Goal: Task Accomplishment & Management: Use online tool/utility

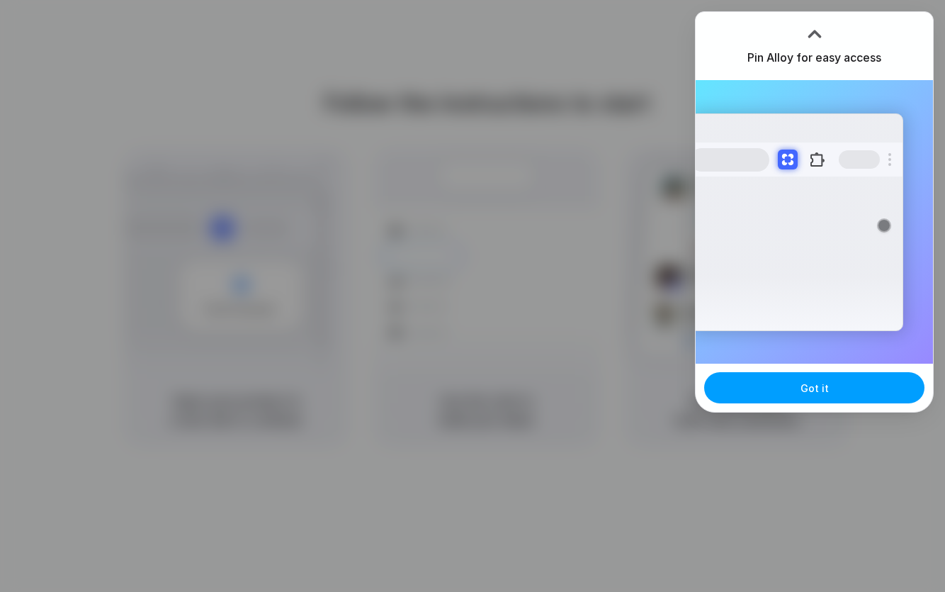
click at [826, 391] on span "Got it" at bounding box center [815, 388] width 28 height 15
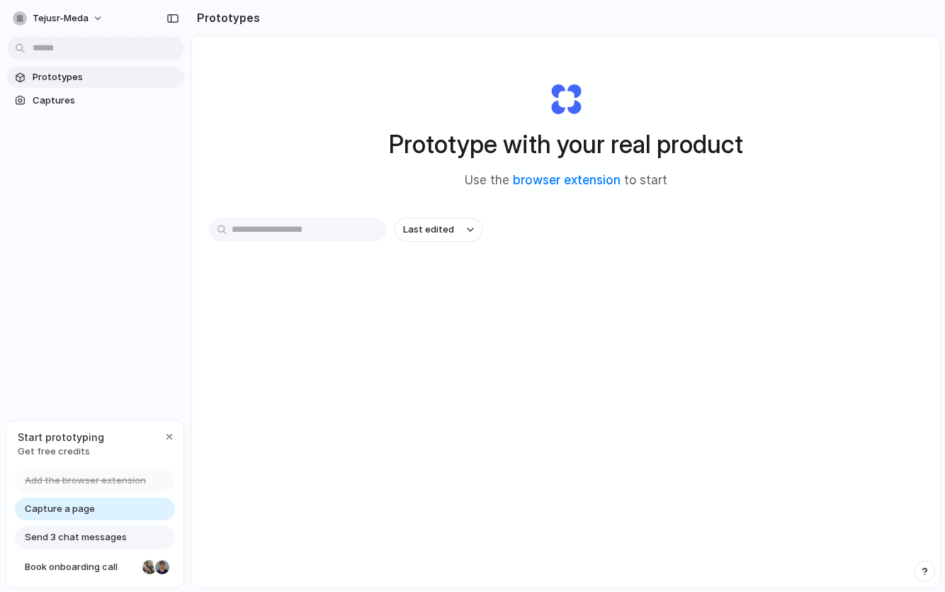
click at [47, 446] on span "Get free credits" at bounding box center [61, 451] width 86 height 14
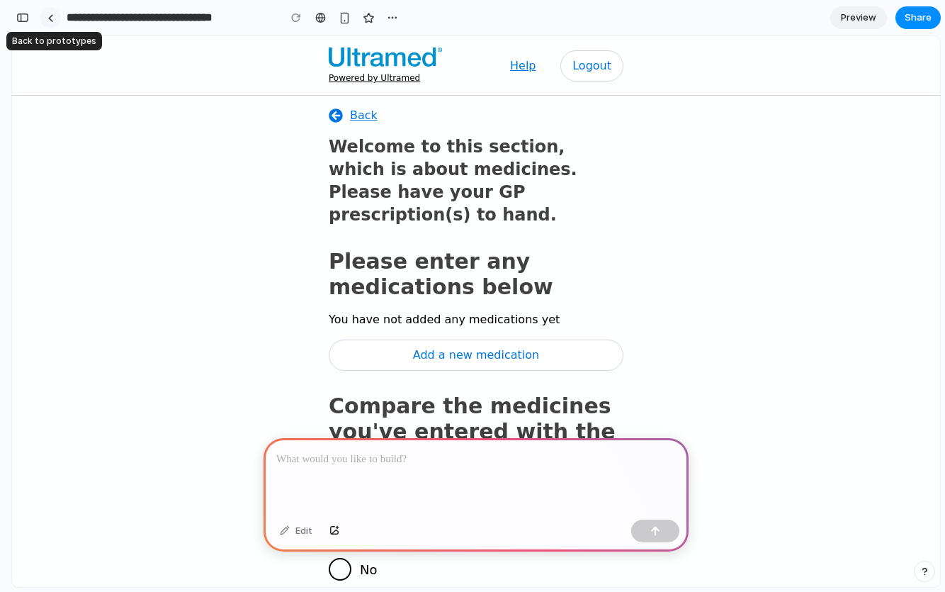
click at [55, 18] on link at bounding box center [50, 17] width 21 height 21
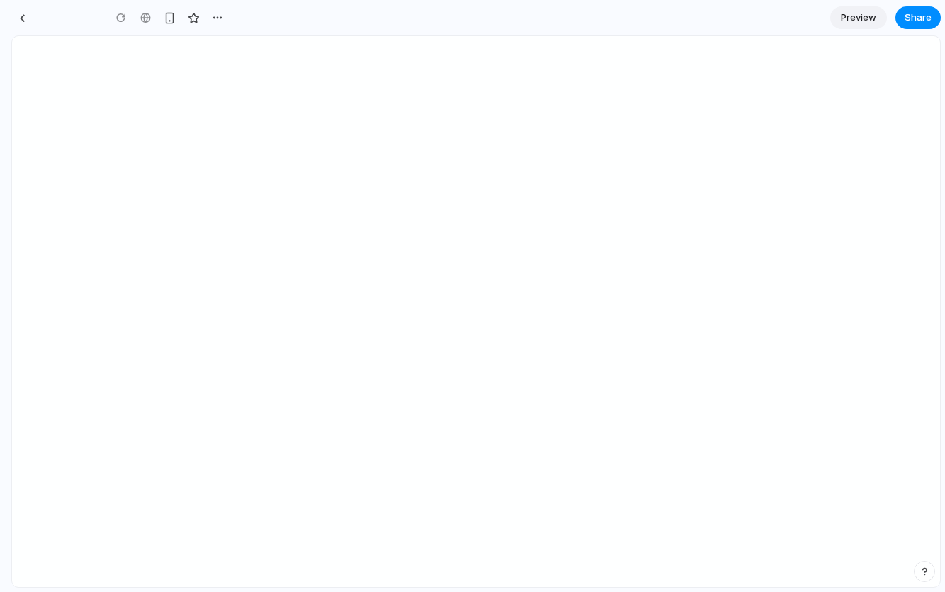
type input "**********"
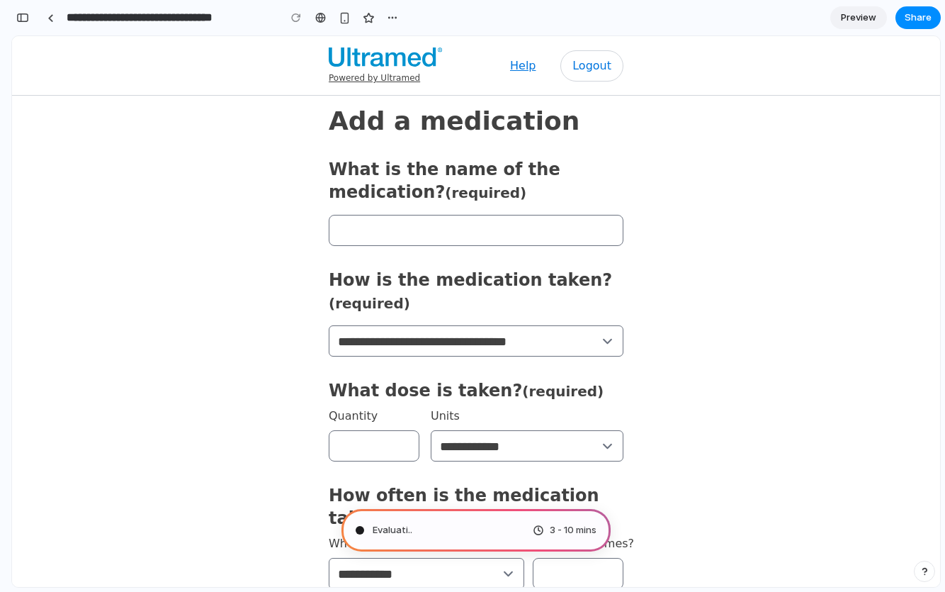
type input "**********"
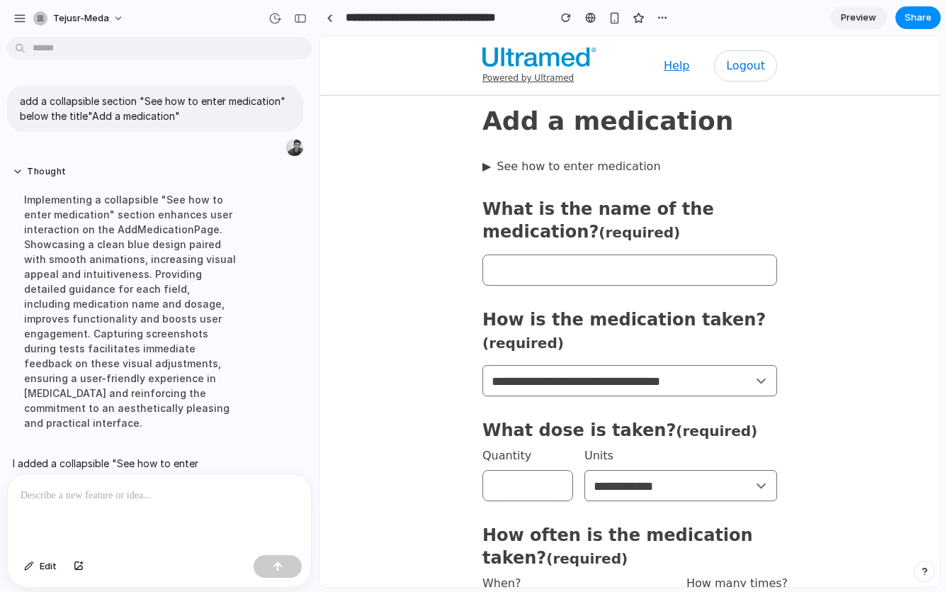
scroll to position [137, 0]
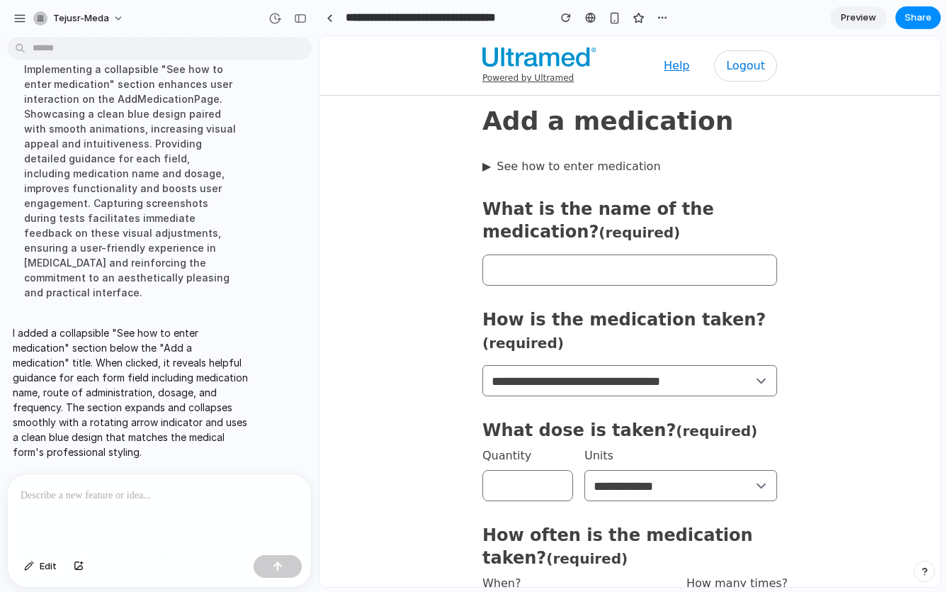
click at [483, 167] on span "▶" at bounding box center [487, 166] width 9 height 17
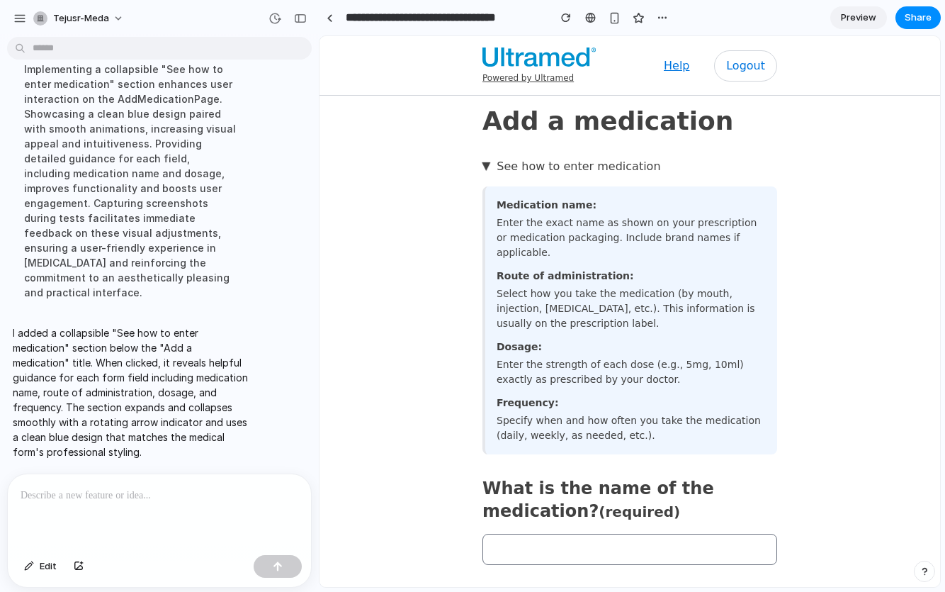
click at [478, 167] on span "▶" at bounding box center [486, 166] width 17 height 9
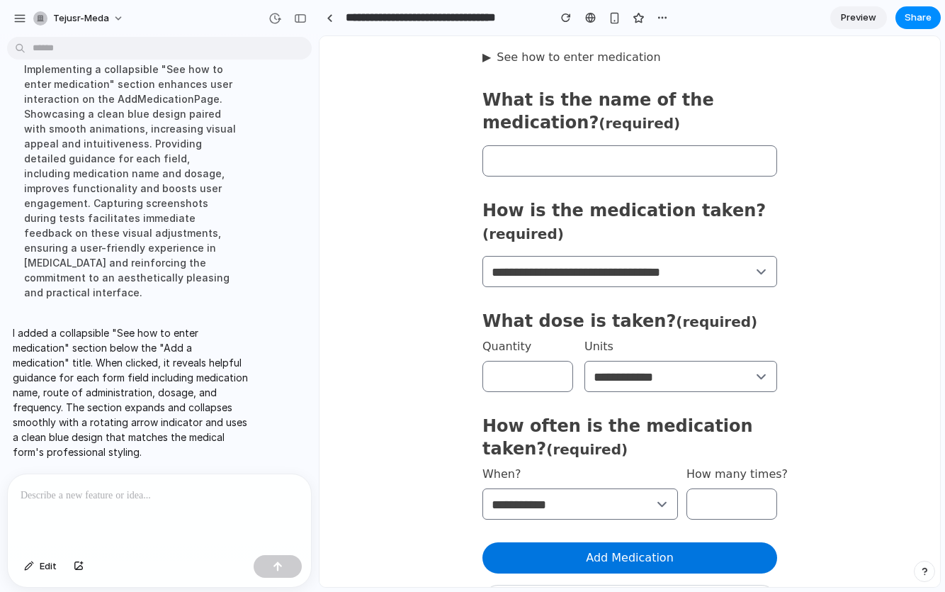
scroll to position [0, 0]
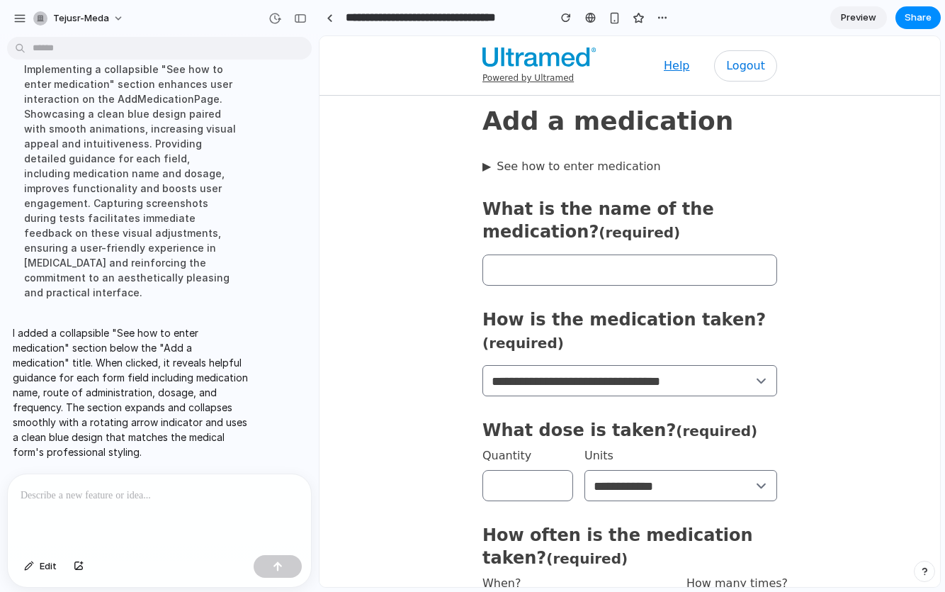
click at [483, 169] on span "▶" at bounding box center [487, 166] width 9 height 17
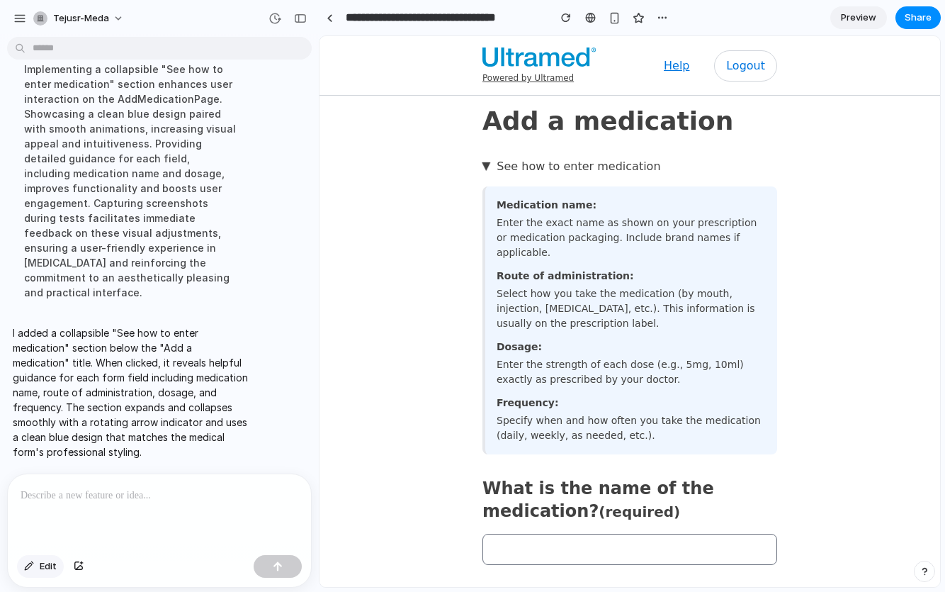
click at [43, 566] on span "Edit" at bounding box center [48, 566] width 17 height 14
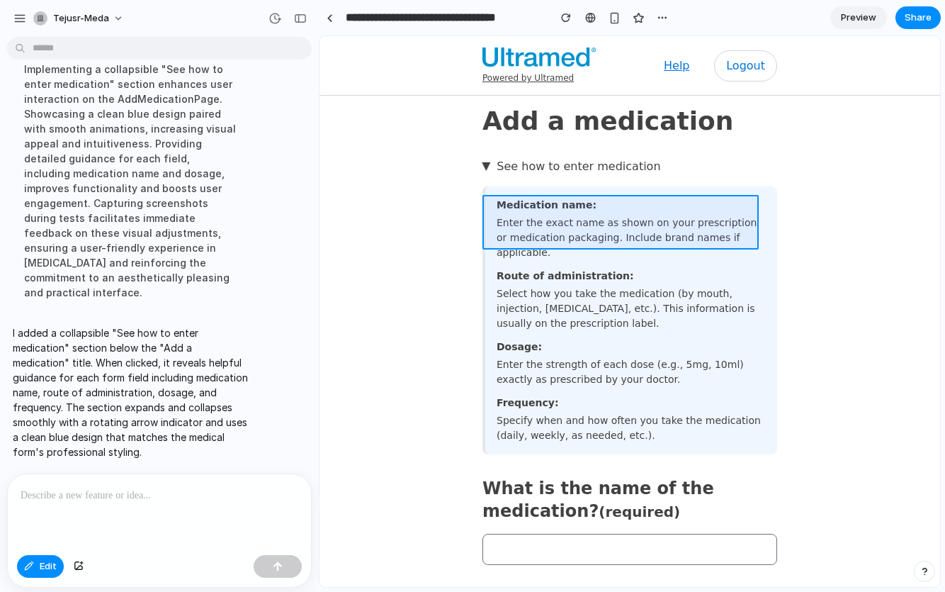
click at [675, 213] on div at bounding box center [630, 312] width 620 height 550
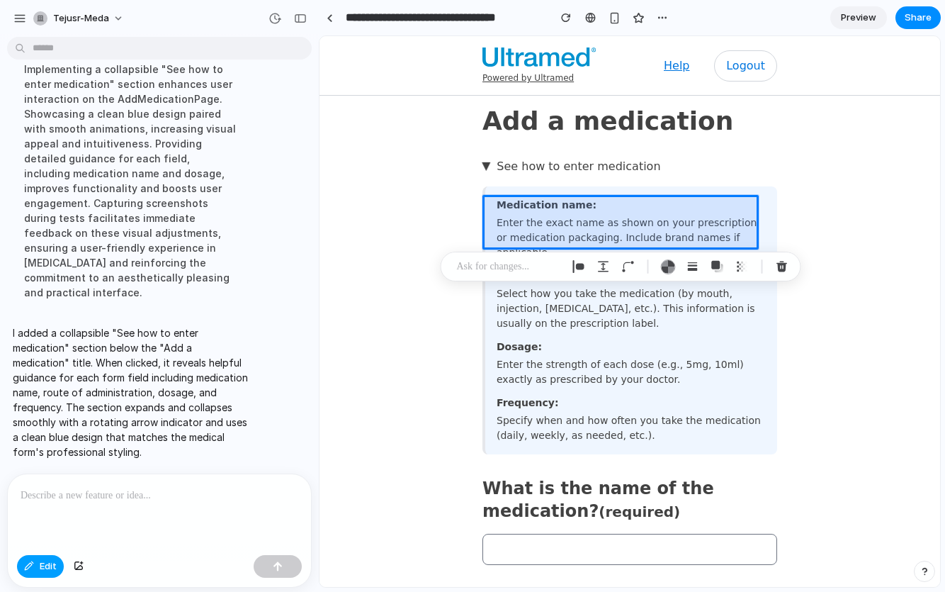
click at [40, 562] on span "Edit" at bounding box center [48, 566] width 17 height 14
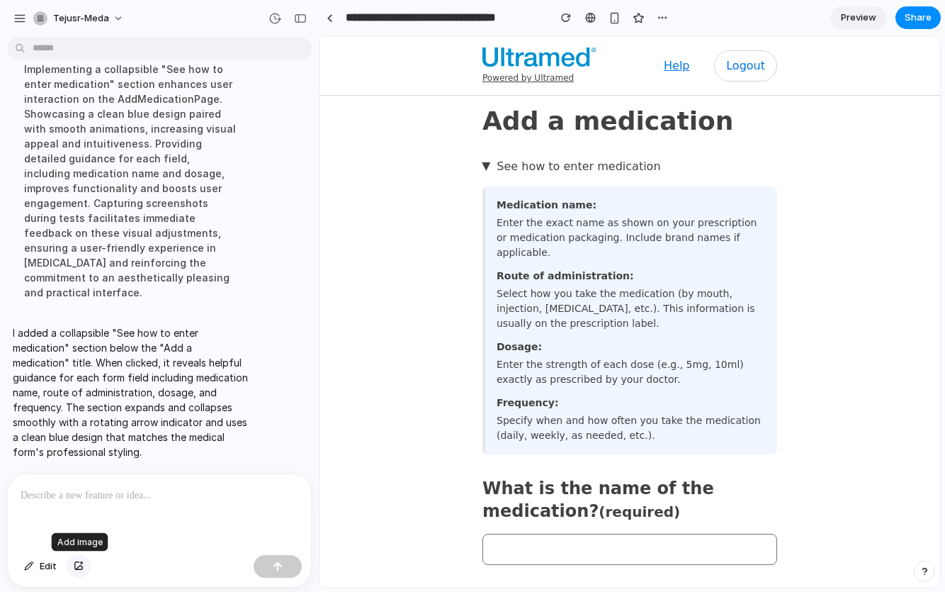
click at [82, 569] on div "button" at bounding box center [79, 566] width 10 height 9
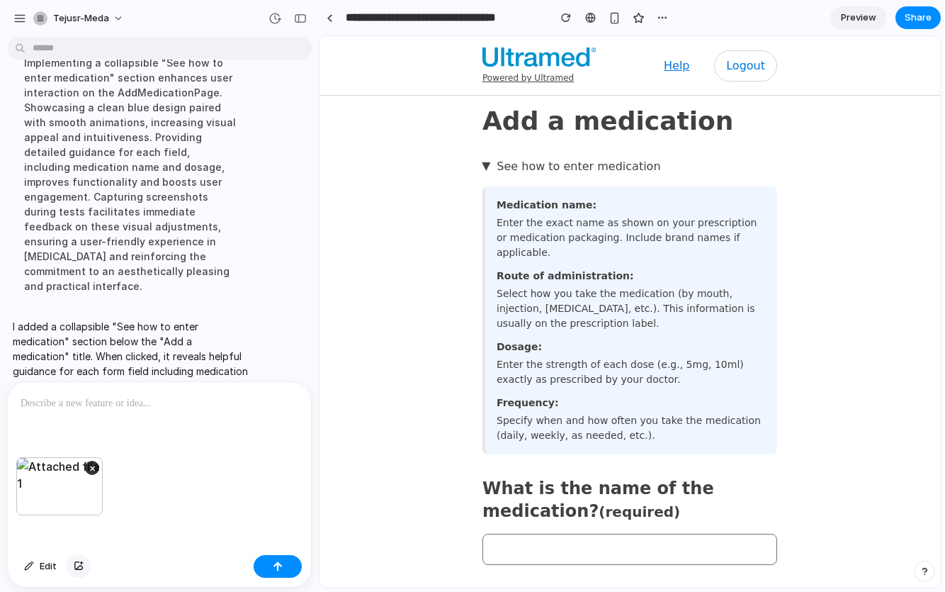
click at [86, 563] on button "button" at bounding box center [79, 566] width 24 height 23
click at [79, 410] on div at bounding box center [159, 419] width 303 height 75
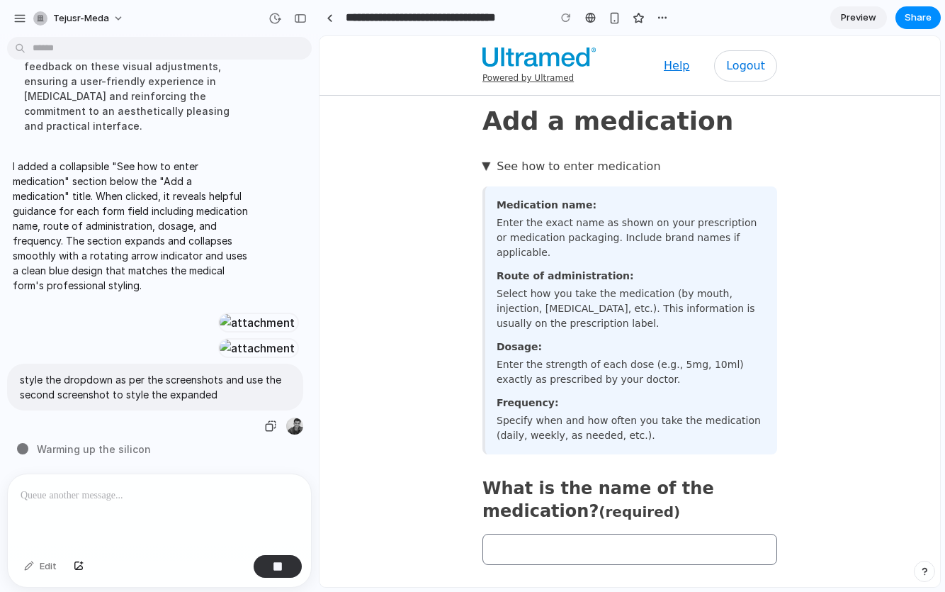
scroll to position [1077, 0]
click at [478, 167] on span "▶" at bounding box center [486, 166] width 17 height 9
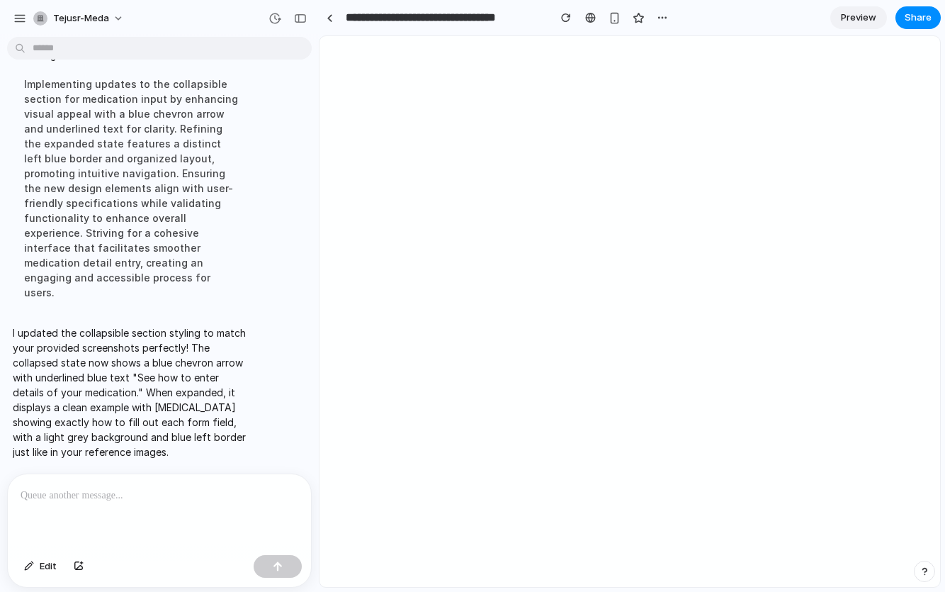
scroll to position [0, 0]
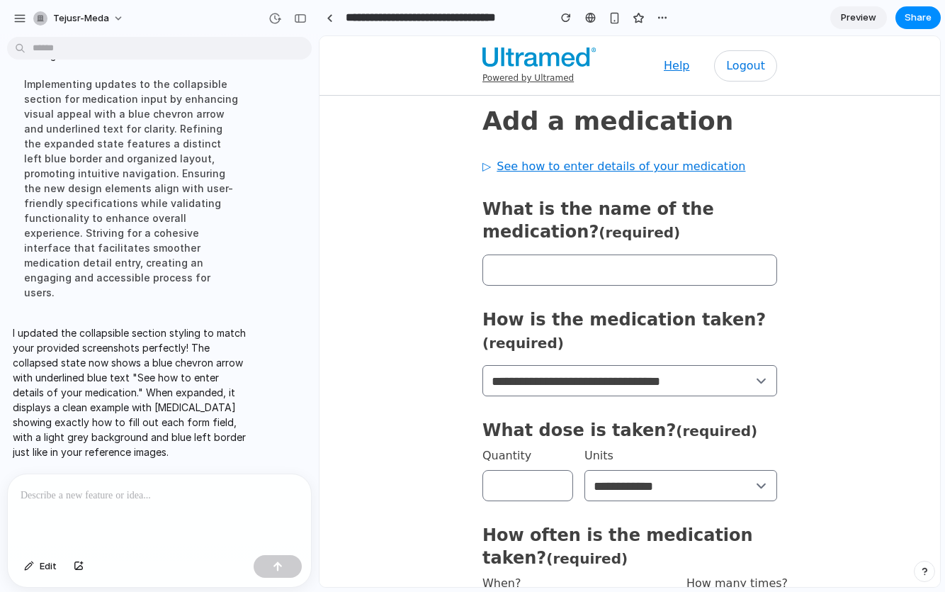
click at [483, 166] on span "▷" at bounding box center [487, 166] width 9 height 17
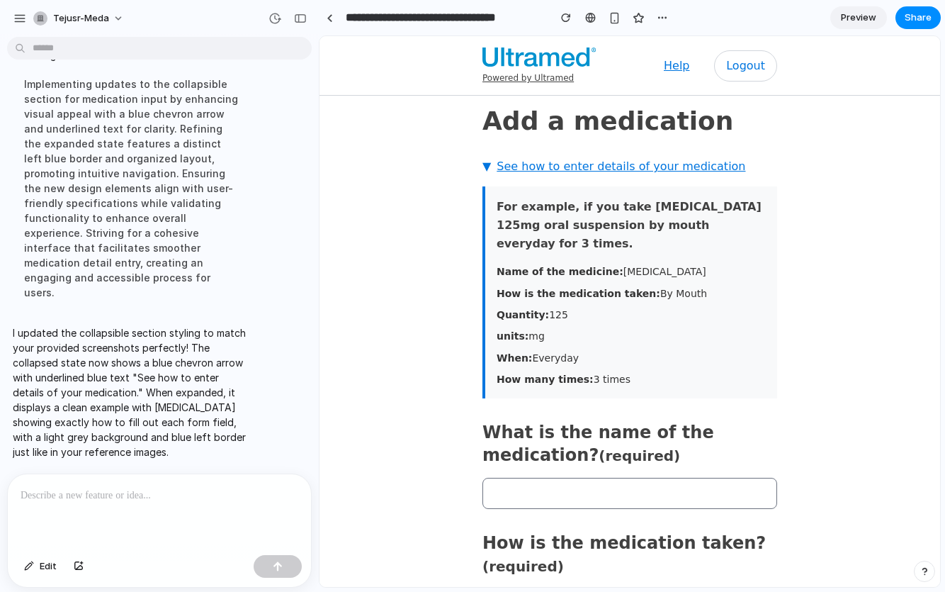
click at [483, 166] on span "▼" at bounding box center [487, 166] width 9 height 17
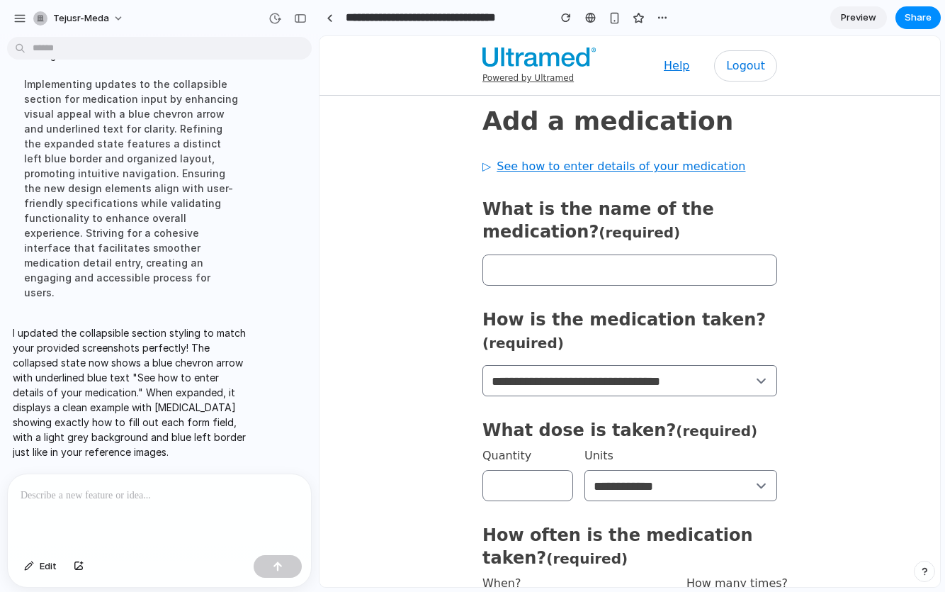
click at [497, 168] on span "See how to enter details of your medication" at bounding box center [621, 166] width 249 height 17
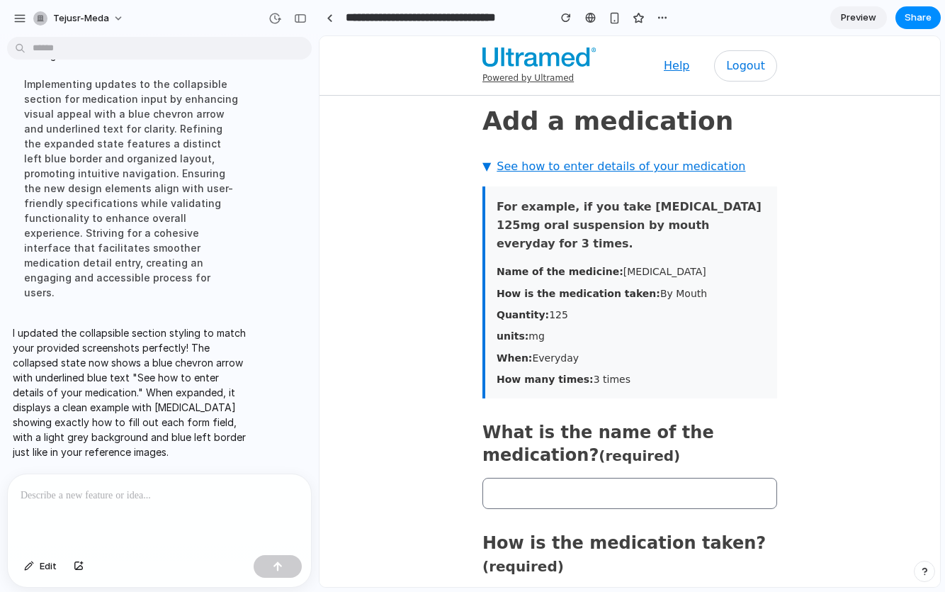
click at [497, 168] on span "See how to enter details of your medication" at bounding box center [621, 166] width 249 height 17
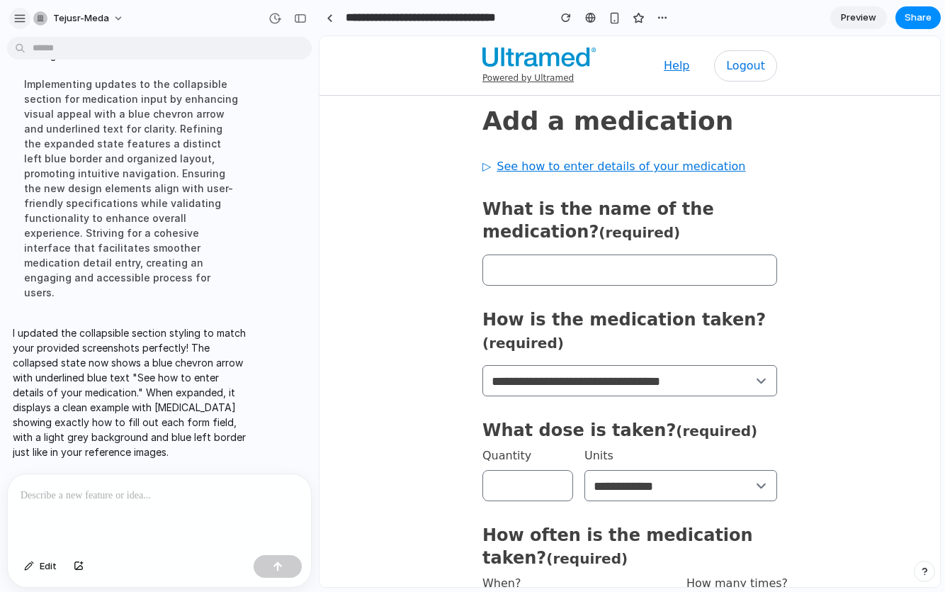
click at [21, 20] on div "button" at bounding box center [19, 18] width 13 height 13
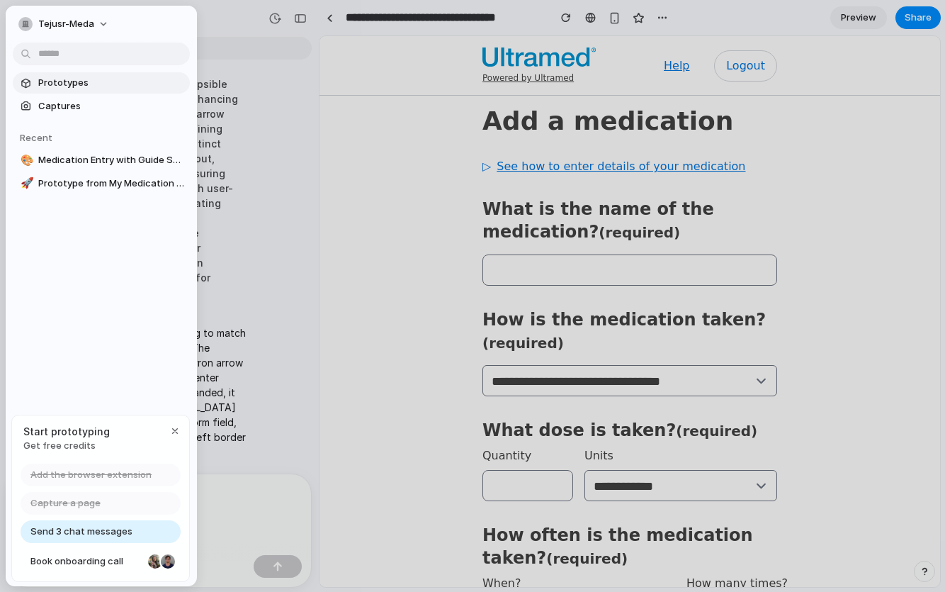
click at [45, 88] on span "Prototypes" at bounding box center [111, 83] width 146 height 14
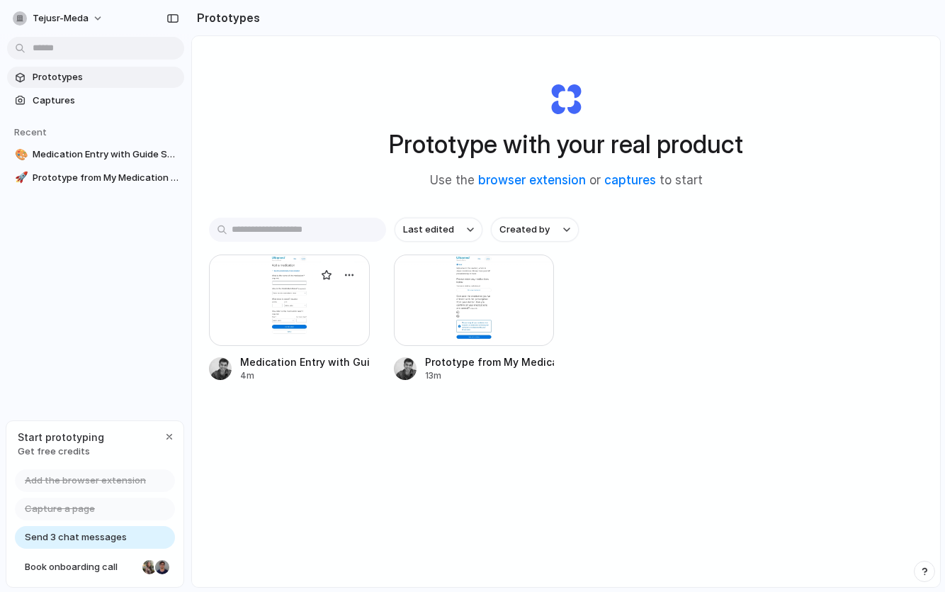
click at [311, 317] on div at bounding box center [289, 299] width 161 height 91
